Goal: Task Accomplishment & Management: Use online tool/utility

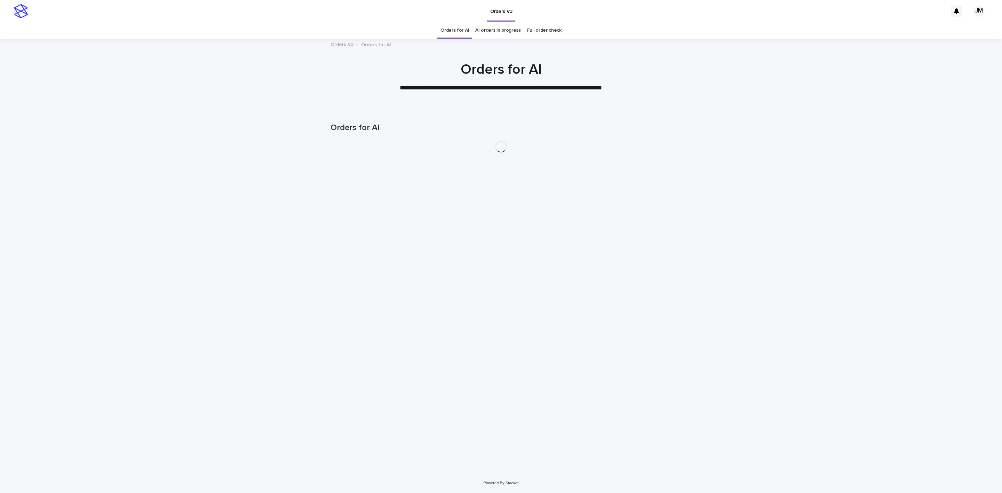
click at [494, 30] on link "AI orders in progress" at bounding box center [498, 30] width 46 height 16
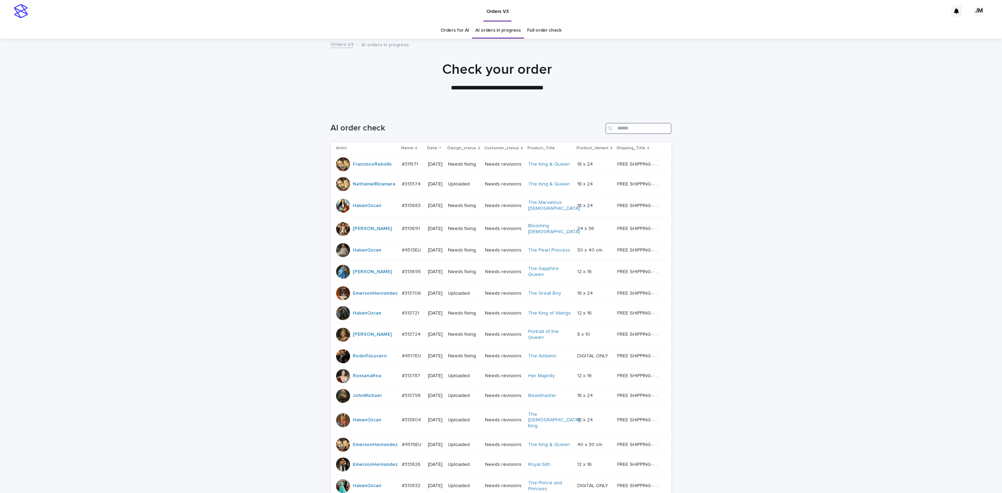
click at [624, 123] on input "Search" at bounding box center [638, 128] width 66 height 11
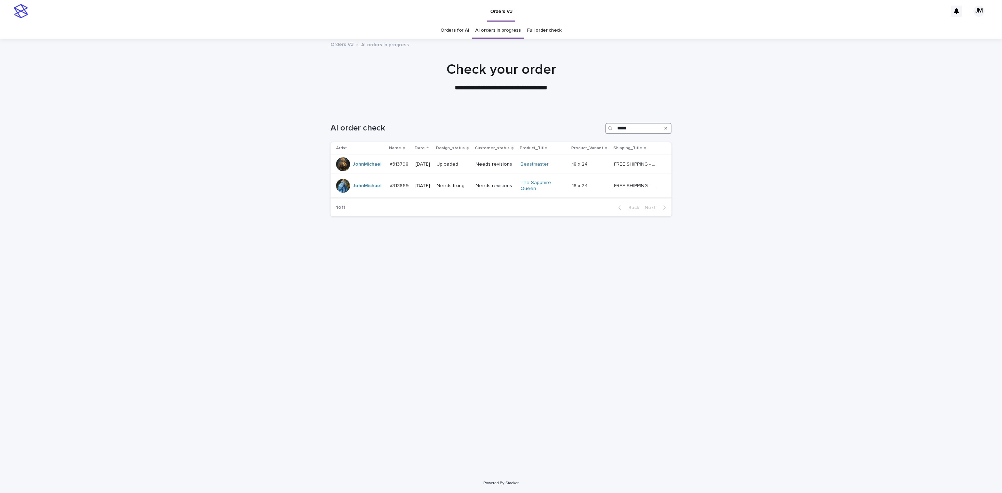
type input "*****"
click at [470, 191] on div "Needs fixing" at bounding box center [453, 185] width 33 height 11
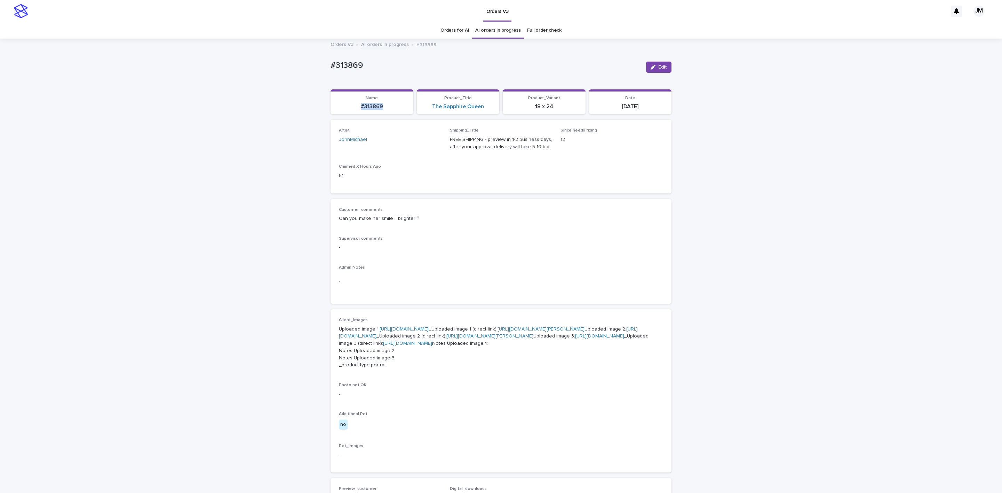
drag, startPoint x: 350, startPoint y: 104, endPoint x: 368, endPoint y: 111, distance: 18.8
click at [384, 115] on div "Loading... Saving… Name #313869 Product_Title The Sapphire Queen Product_Varian…" at bounding box center [500, 104] width 341 height 31
copy p "#313869"
drag, startPoint x: 653, startPoint y: 64, endPoint x: 161, endPoint y: 229, distance: 518.6
click at [652, 64] on button "Edit" at bounding box center [658, 67] width 25 height 11
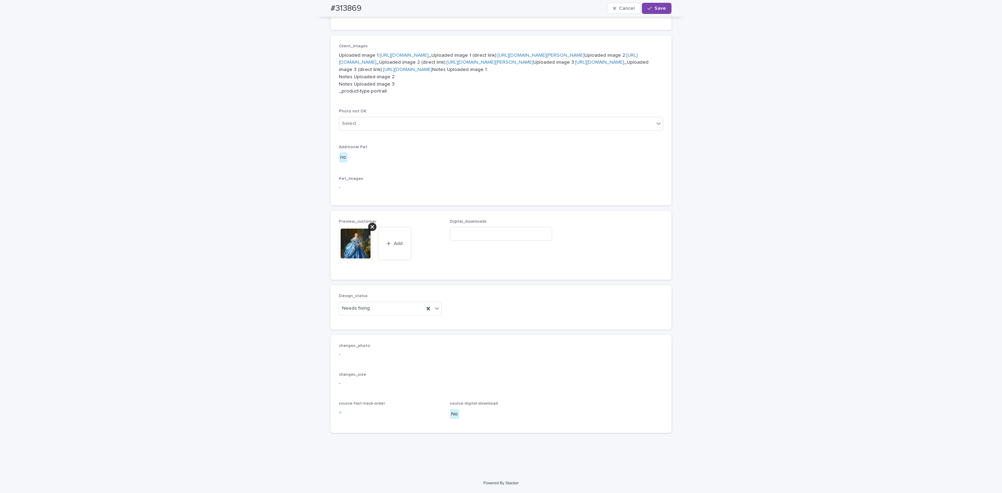
scroll to position [368, 0]
drag, startPoint x: 351, startPoint y: 308, endPoint x: 348, endPoint y: 315, distance: 7.5
click at [351, 321] on div "Uploaded" at bounding box center [386, 322] width 102 height 12
drag, startPoint x: 370, startPoint y: 225, endPoint x: 368, endPoint y: 232, distance: 6.8
click at [370, 227] on icon at bounding box center [371, 227] width 3 height 6
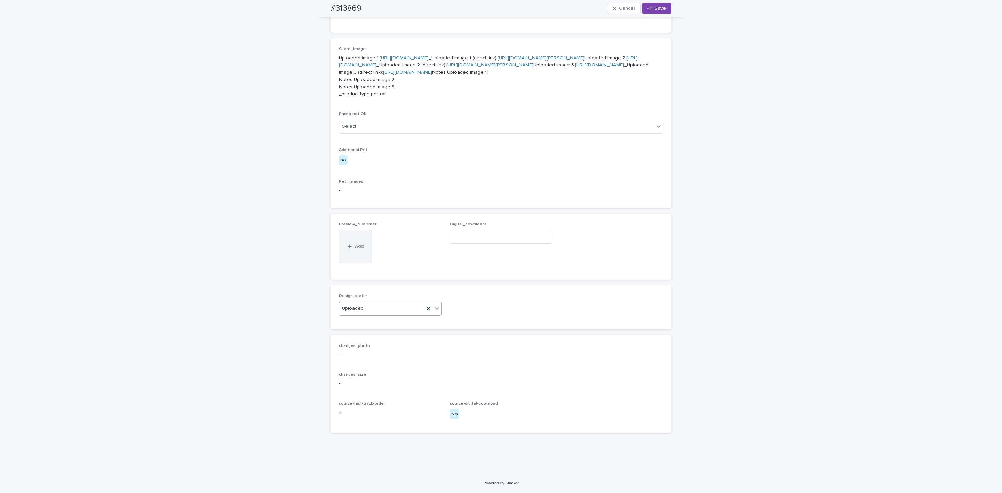
scroll to position [343, 0]
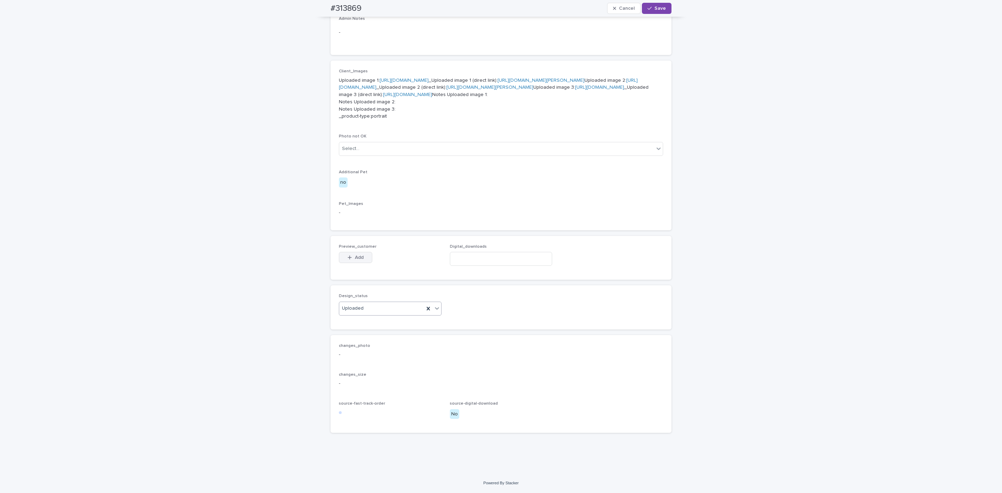
click at [355, 261] on button "Add" at bounding box center [355, 257] width 33 height 11
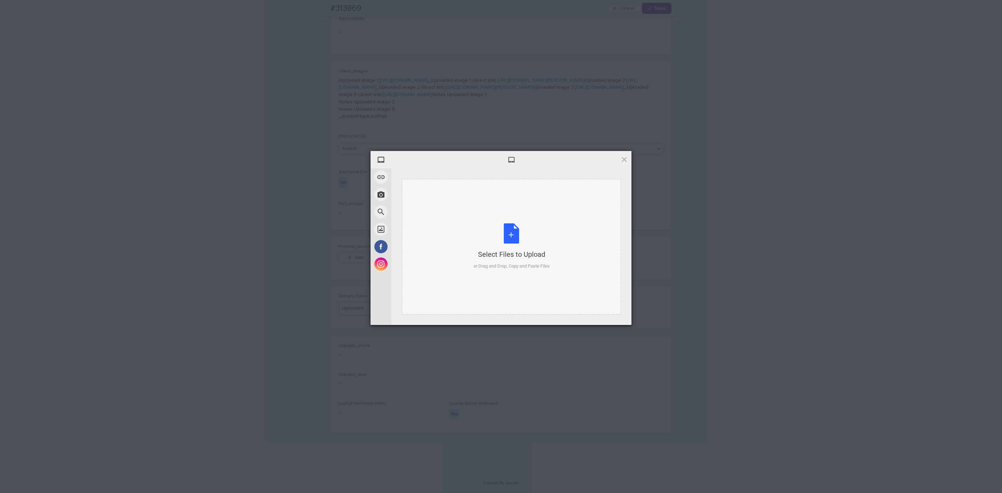
click at [532, 240] on div "Select Files to Upload or Drag and Drop, Copy and Paste Files" at bounding box center [511, 246] width 76 height 46
click at [613, 315] on span "Upload 1" at bounding box center [611, 315] width 14 height 5
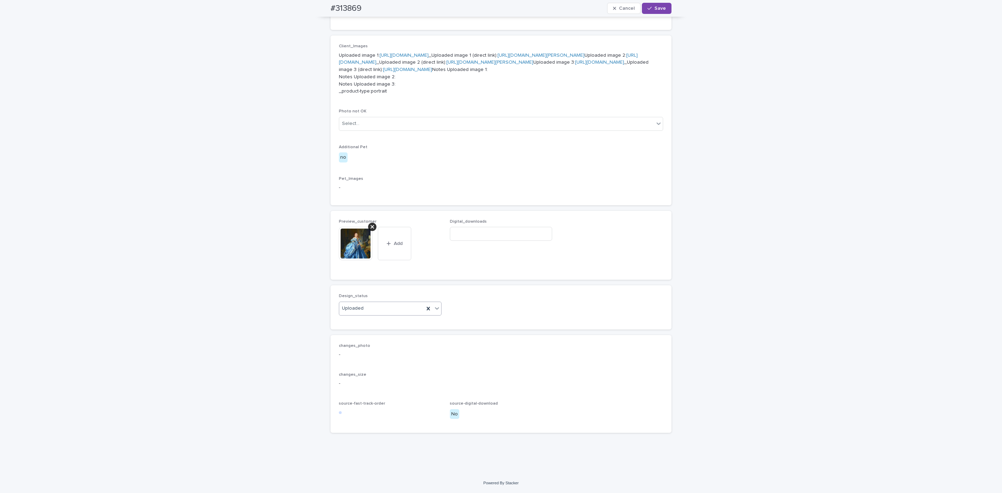
drag, startPoint x: 663, startPoint y: 9, endPoint x: 642, endPoint y: 16, distance: 22.2
click at [663, 10] on button "Save" at bounding box center [657, 8] width 30 height 11
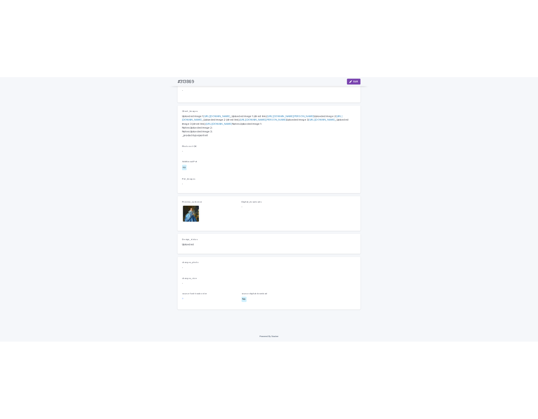
scroll to position [190, 0]
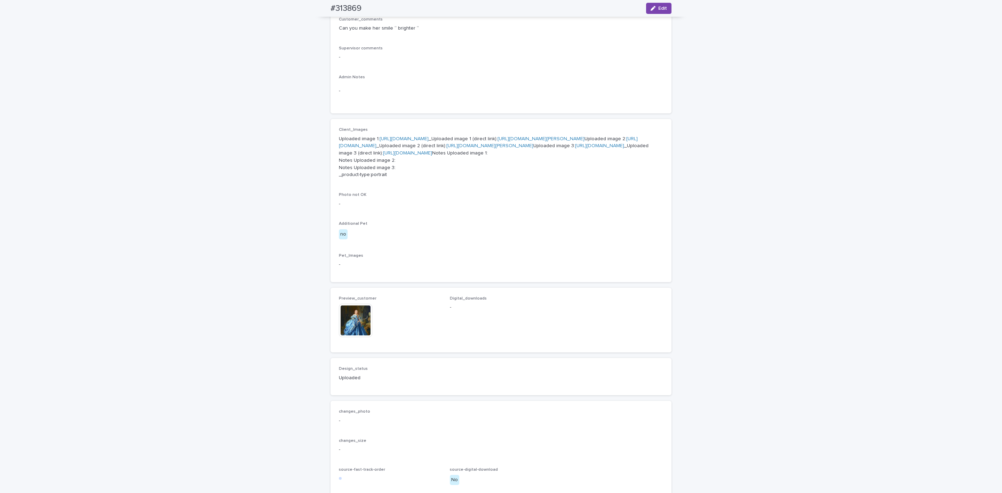
click at [497, 141] on link "[URL][DOMAIN_NAME][PERSON_NAME]" at bounding box center [540, 138] width 87 height 5
click at [432, 155] on link "[URL][DOMAIN_NAME]" at bounding box center [407, 153] width 49 height 5
click at [351, 337] on img at bounding box center [355, 320] width 33 height 33
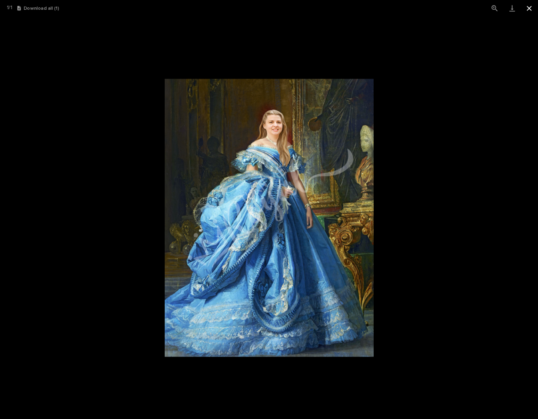
click at [528, 5] on button "Close gallery" at bounding box center [529, 8] width 17 height 16
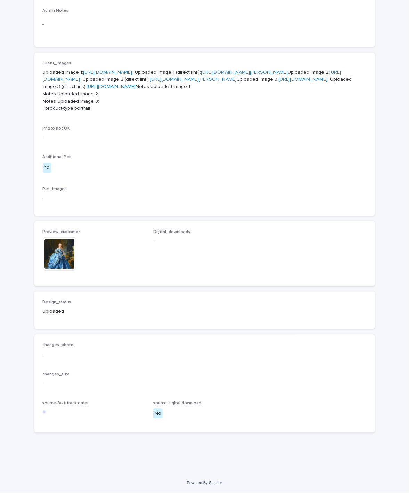
scroll to position [351, 0]
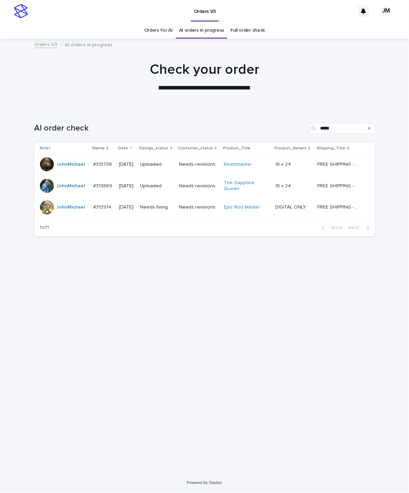
click at [193, 213] on div "Needs revisions" at bounding box center [198, 206] width 39 height 11
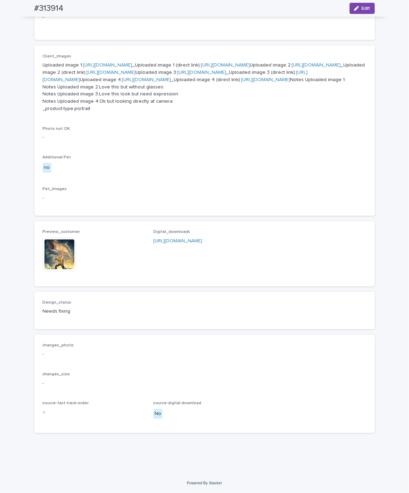
scroll to position [394, 0]
click at [48, 255] on img at bounding box center [59, 254] width 33 height 33
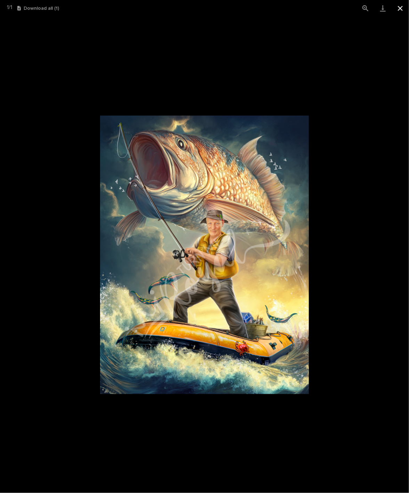
click at [404, 11] on button "Close gallery" at bounding box center [400, 8] width 17 height 16
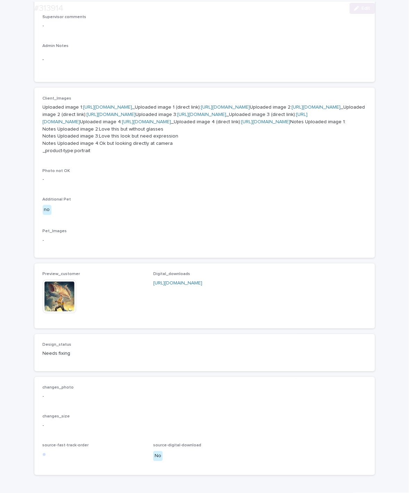
scroll to position [342, 0]
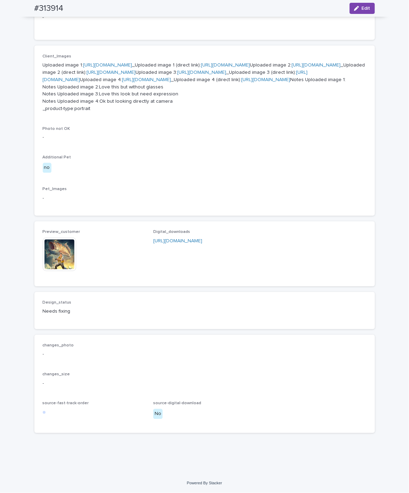
click at [59, 271] on img at bounding box center [59, 254] width 33 height 33
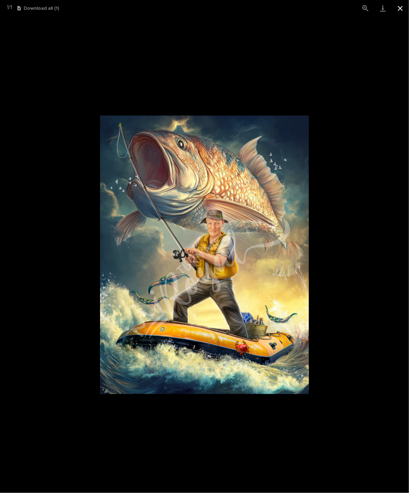
click at [402, 8] on button "Close gallery" at bounding box center [400, 8] width 17 height 16
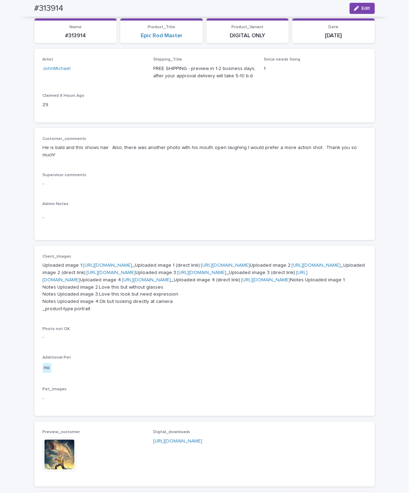
scroll to position [0, 0]
